Goal: Navigation & Orientation: Find specific page/section

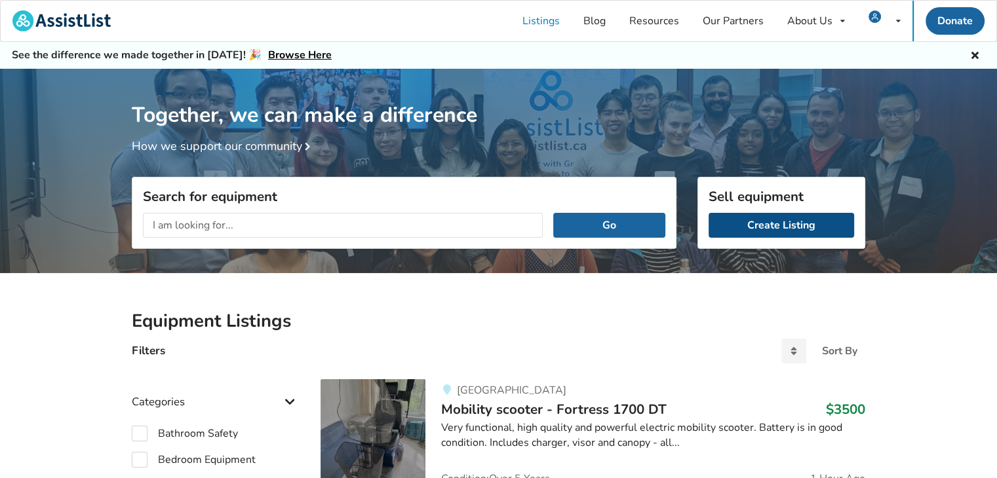
click at [750, 226] on link "Create Listing" at bounding box center [780, 225] width 145 height 25
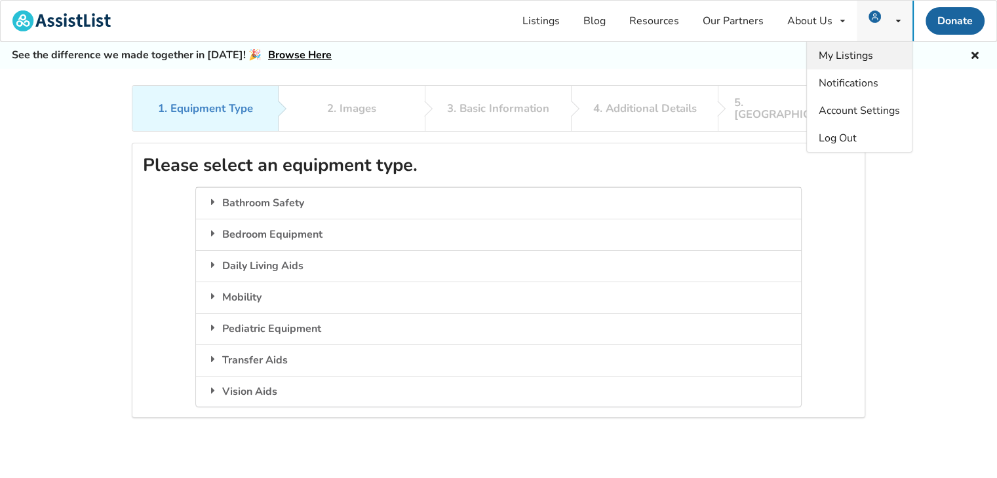
click at [856, 54] on span "My Listings" at bounding box center [845, 55] width 54 height 14
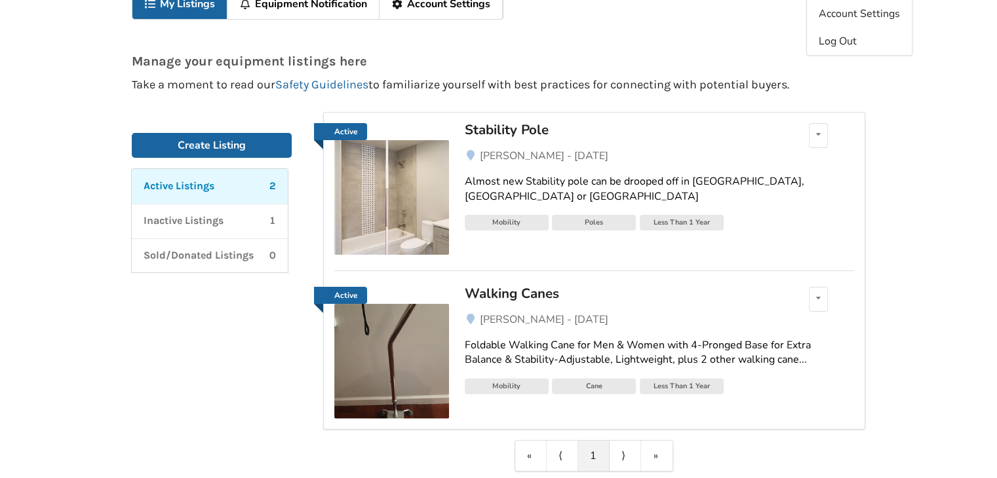
scroll to position [131, 0]
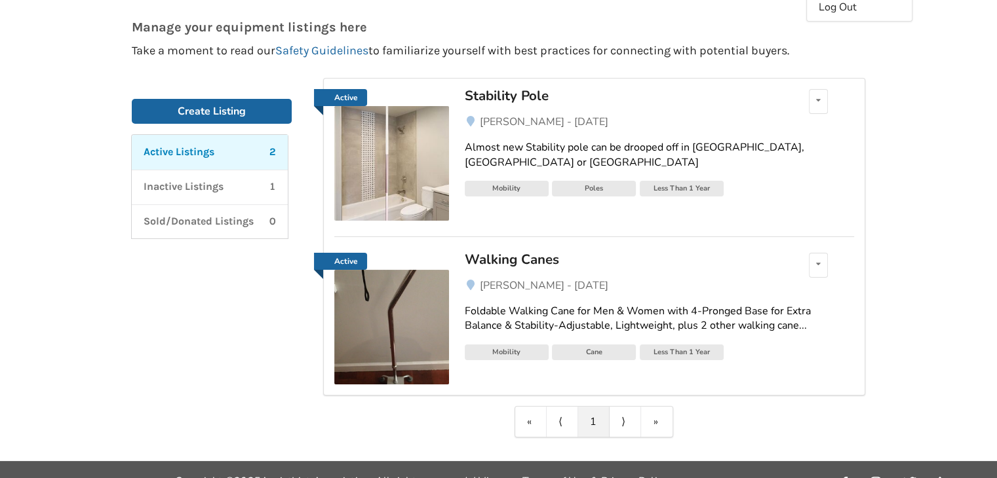
click at [395, 159] on img at bounding box center [391, 163] width 115 height 115
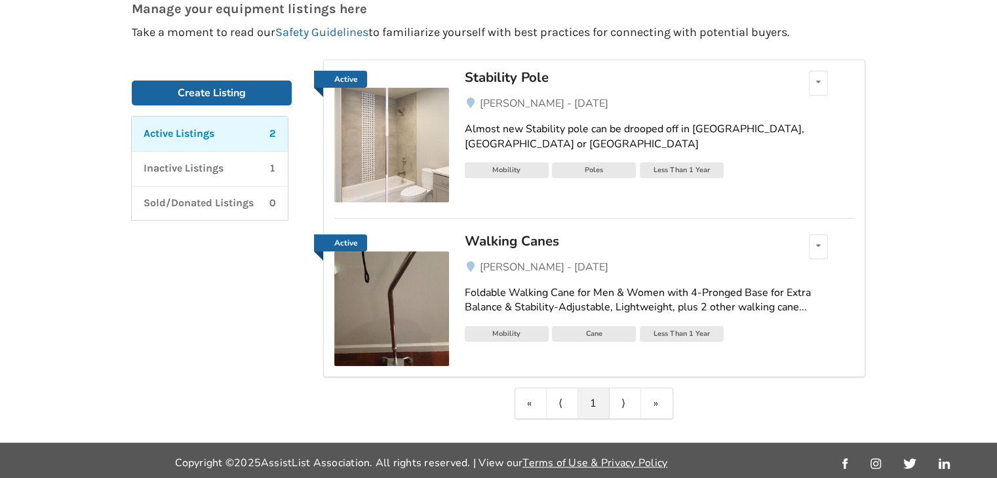
scroll to position [152, 0]
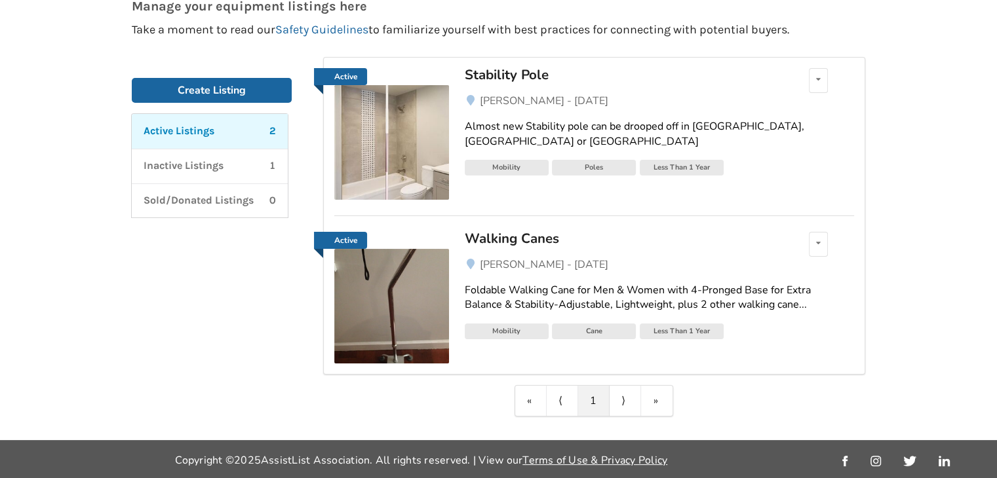
click at [359, 292] on img at bounding box center [391, 306] width 115 height 115
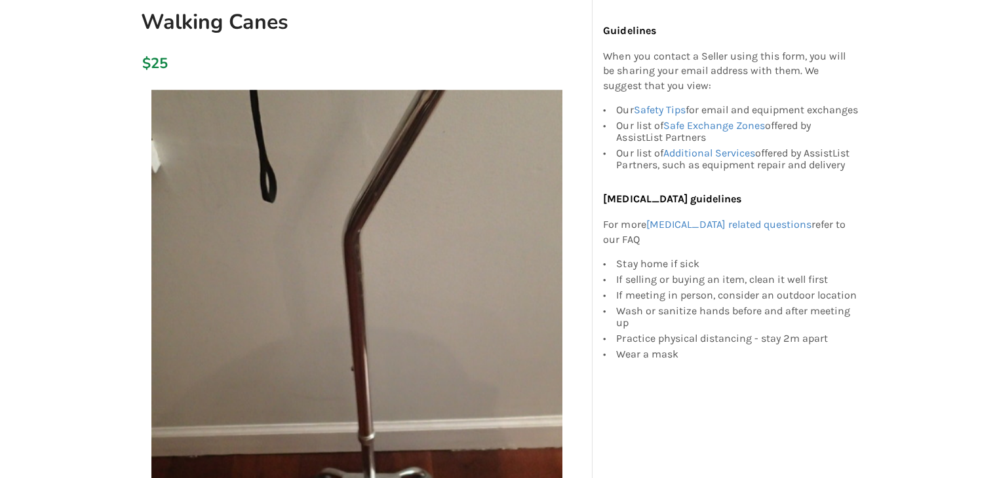
scroll to position [393, 0]
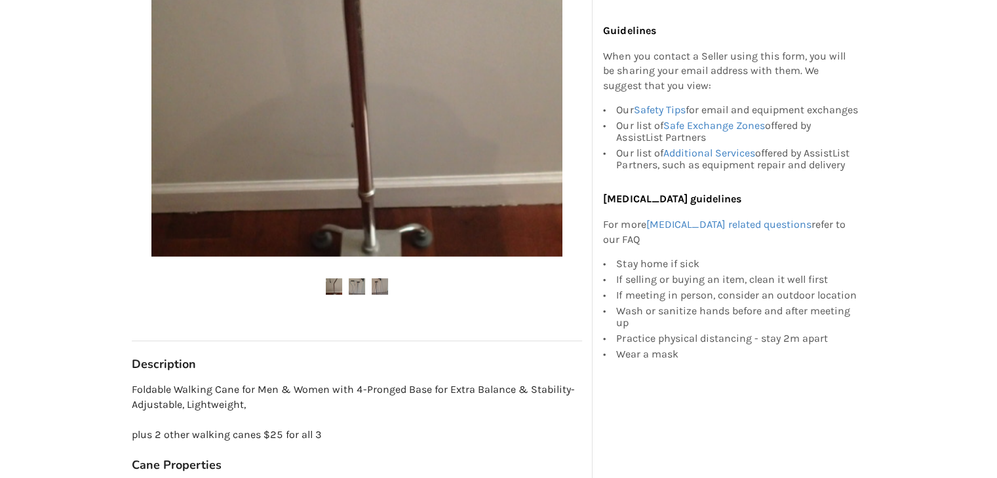
click at [356, 288] on img at bounding box center [357, 286] width 16 height 16
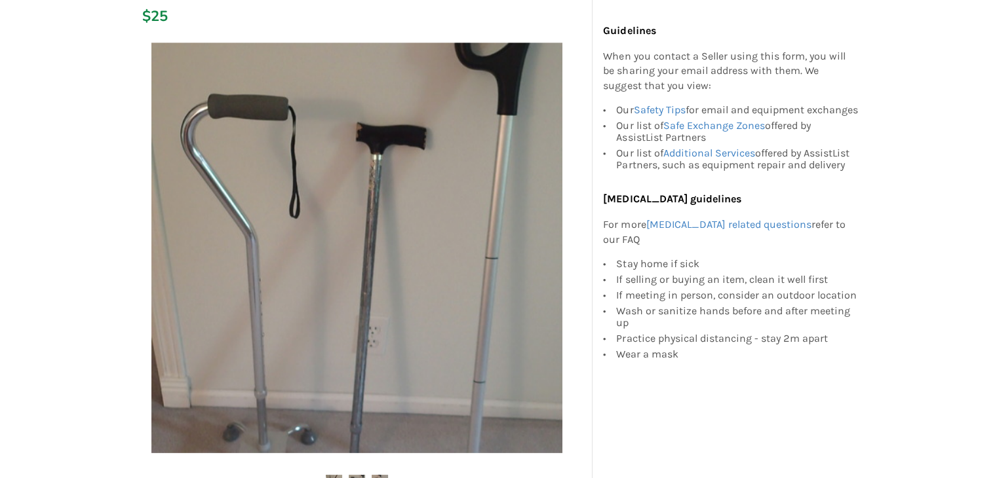
scroll to position [459, 0]
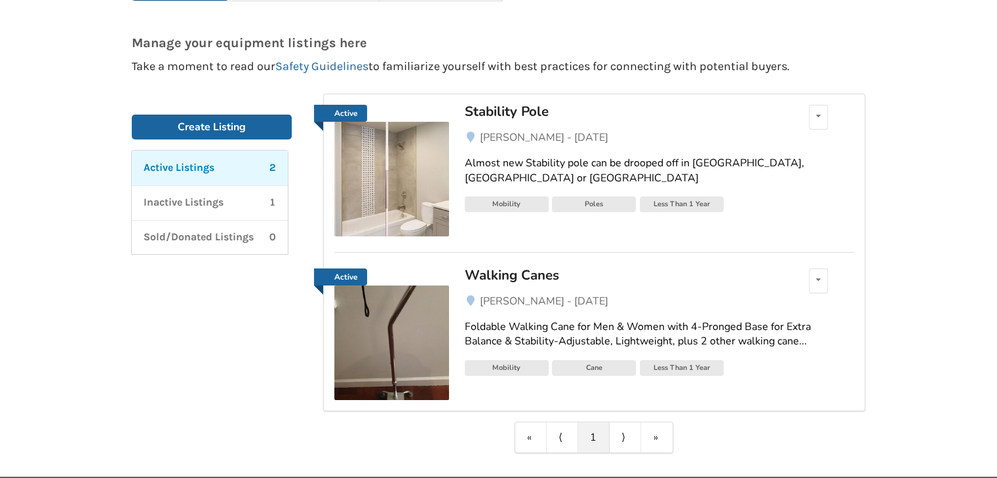
scroll to position [131, 0]
